Goal: Information Seeking & Learning: Learn about a topic

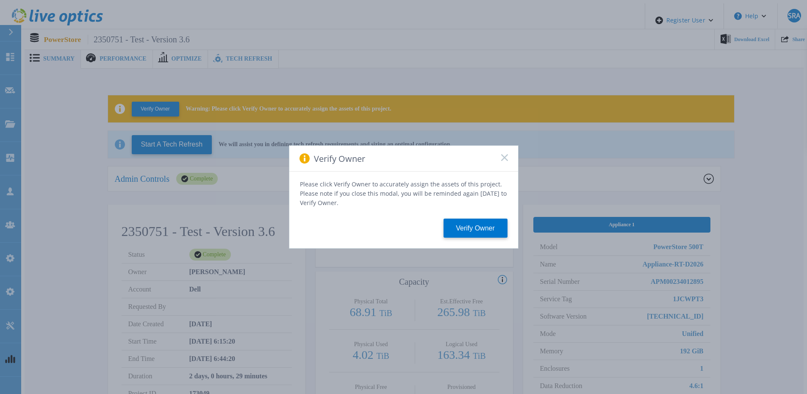
click at [504, 161] on icon at bounding box center [504, 157] width 7 height 7
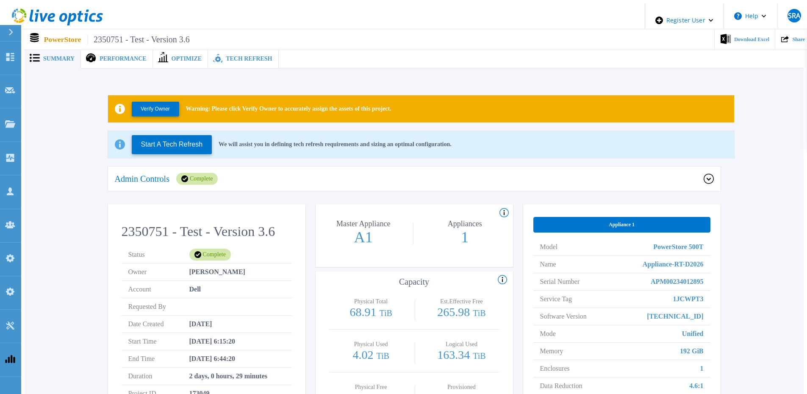
drag, startPoint x: 191, startPoint y: 354, endPoint x: 240, endPoint y: 357, distance: 49.2
click at [235, 357] on span "[DATE] 6:44:20" at bounding box center [212, 358] width 46 height 17
click at [280, 355] on li "End Time [DATE] 6:44:20" at bounding box center [207, 358] width 170 height 17
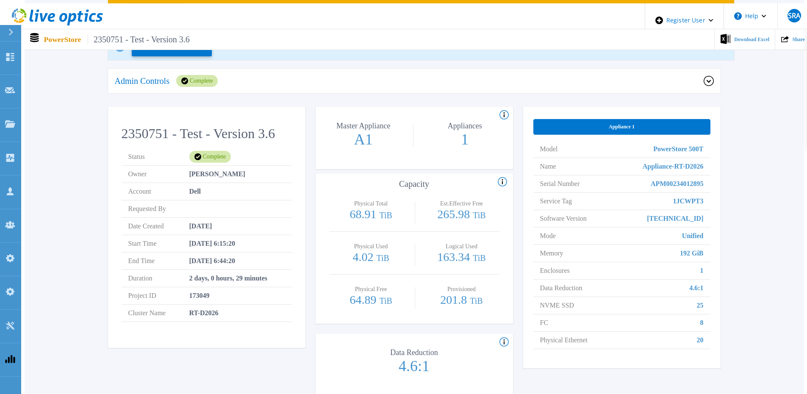
scroll to position [85, 0]
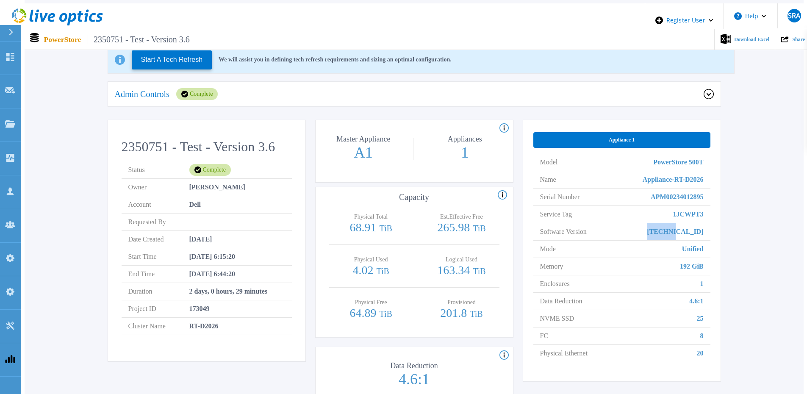
drag, startPoint x: 668, startPoint y: 229, endPoint x: 703, endPoint y: 224, distance: 35.9
click at [703, 224] on li "Software Version [TECHNICAL_ID]" at bounding box center [621, 231] width 177 height 17
click at [692, 241] on span "Unified" at bounding box center [693, 249] width 22 height 17
click at [668, 268] on li "Memory 192 GiB" at bounding box center [621, 266] width 177 height 17
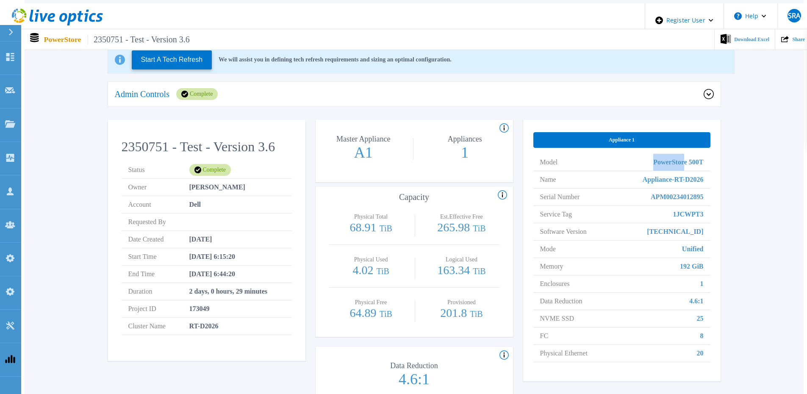
drag, startPoint x: 612, startPoint y: 161, endPoint x: 683, endPoint y: 157, distance: 71.2
click at [683, 157] on li "Model PowerStore 500T" at bounding box center [621, 162] width 177 height 17
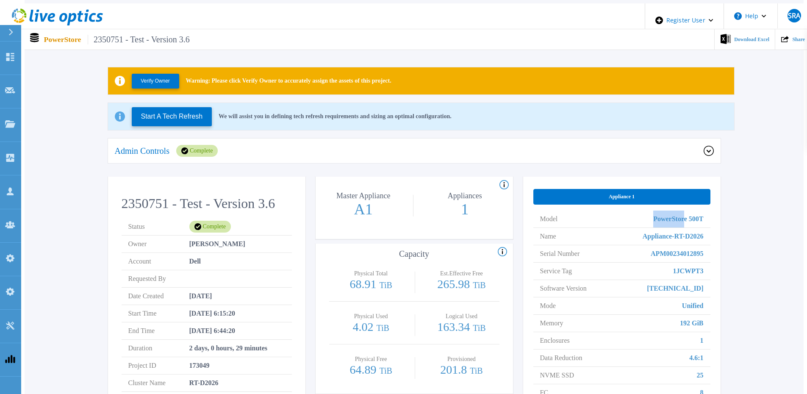
scroll to position [42, 0]
